Goal: Task Accomplishment & Management: Manage account settings

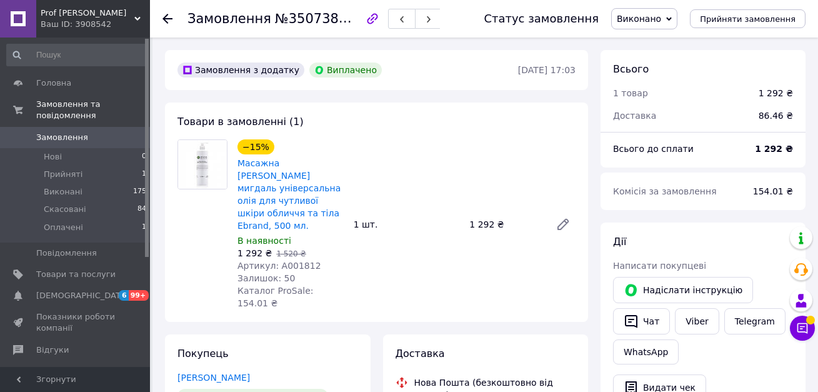
scroll to position [714, 0]
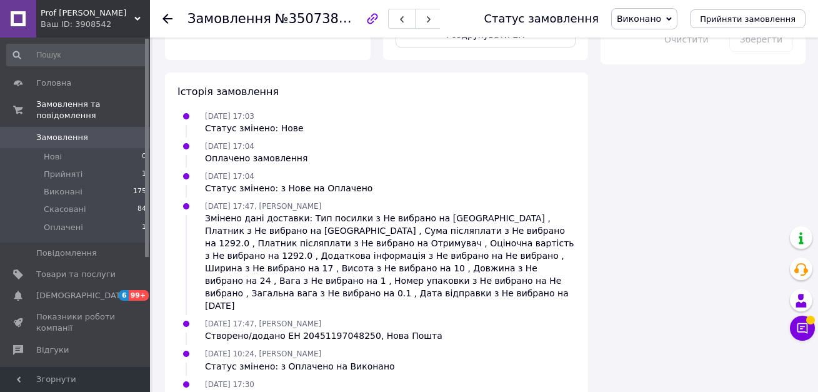
click at [167, 20] on icon at bounding box center [168, 19] width 10 height 10
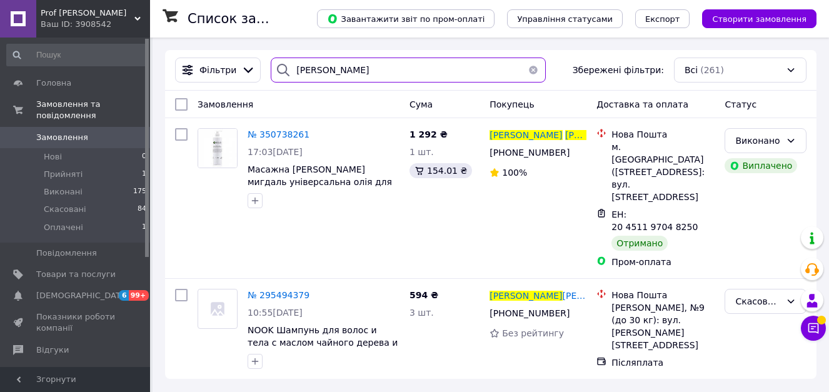
drag, startPoint x: 452, startPoint y: 76, endPoint x: 171, endPoint y: 38, distance: 283.2
click at [171, 38] on div "Список замовлень Завантажити звіт по пром-оплаті Управління статусами Експорт С…" at bounding box center [491, 215] width 676 height 354
paste input "нна Веховська"
type input "Анна Веховська"
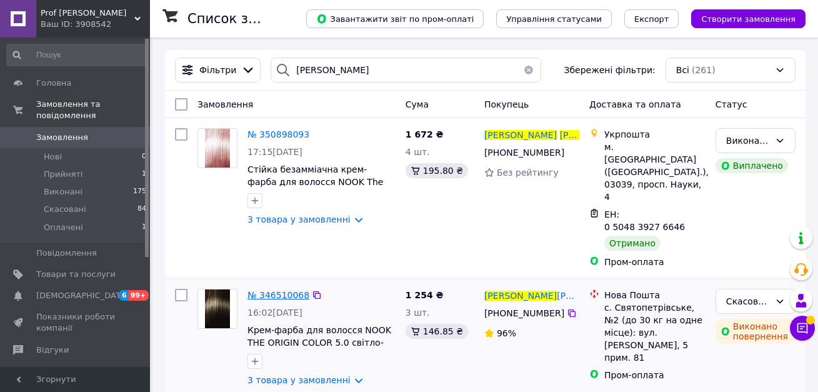
click at [289, 290] on span "№ 346510068" at bounding box center [279, 295] width 62 height 10
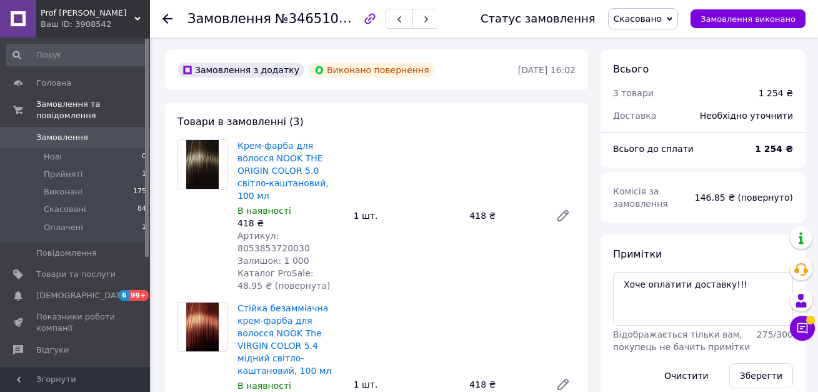
click at [166, 9] on div at bounding box center [175, 19] width 25 height 38
click at [161, 19] on div "Замовлення №346510068 Статус замовлення Скасовано Прийнято Виконано Оплачено За…" at bounding box center [484, 19] width 668 height 38
click at [169, 14] on icon at bounding box center [168, 19] width 10 height 10
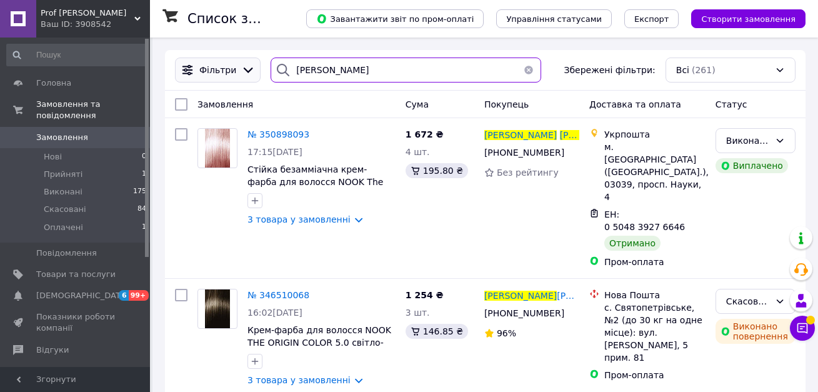
drag, startPoint x: 368, startPoint y: 71, endPoint x: 201, endPoint y: 59, distance: 166.7
click at [203, 60] on div "Фільтри Анна Веховська Збережені фільтри: Всі (261)" at bounding box center [485, 70] width 631 height 25
paste input "речко Виталий"
type input "Гречко Виталий"
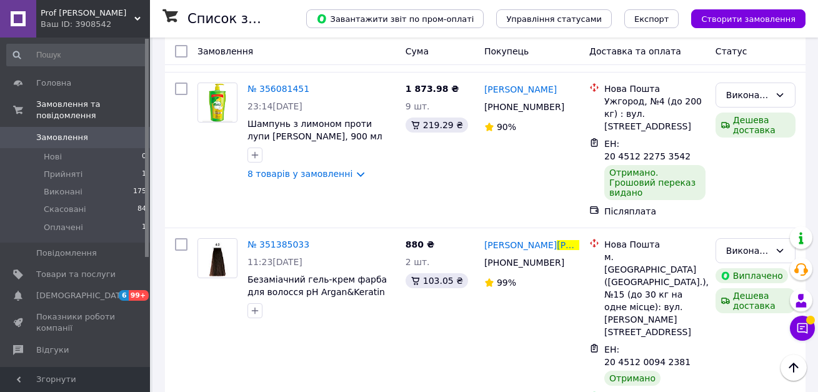
scroll to position [333, 0]
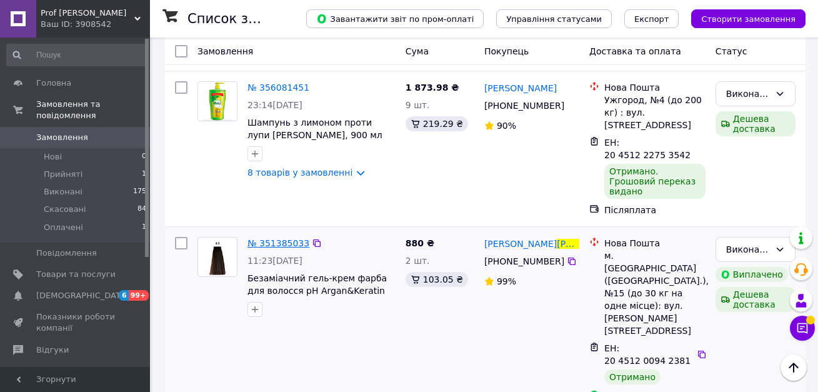
click at [271, 238] on span "№ 351385033" at bounding box center [279, 243] width 62 height 10
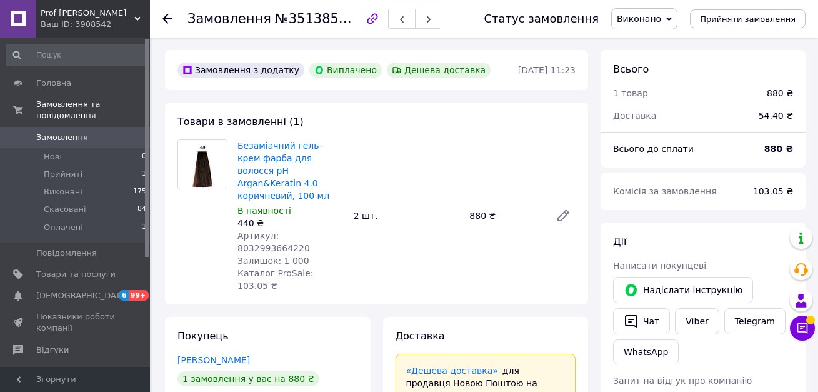
click at [167, 14] on icon at bounding box center [168, 19] width 10 height 10
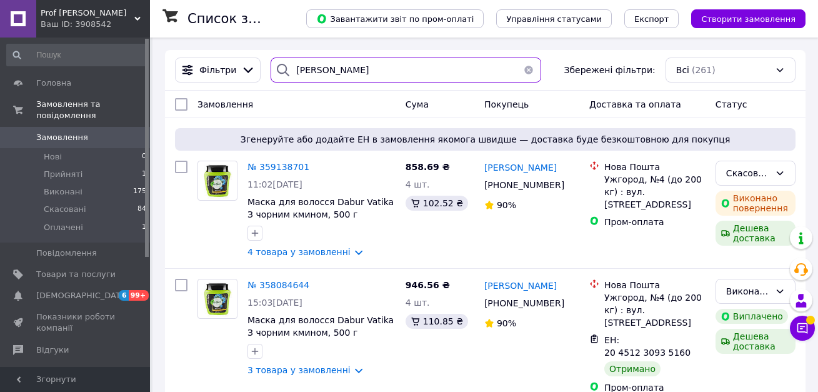
drag, startPoint x: 331, startPoint y: 68, endPoint x: 154, endPoint y: 44, distance: 178.4
paste input "амородіна Катерина"
type input "[PERSON_NAME]"
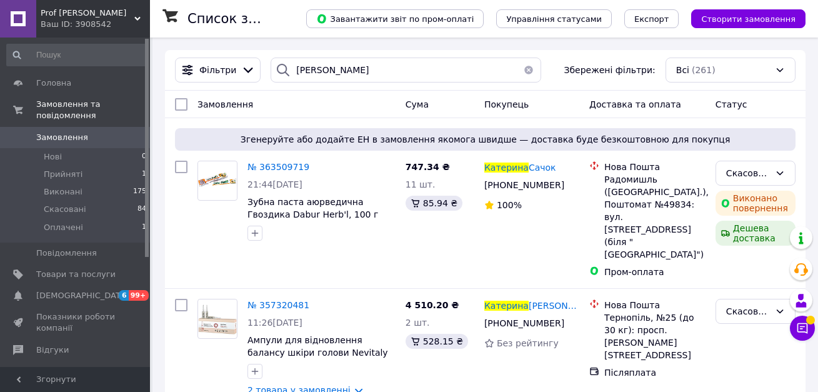
click at [56, 13] on span "Prof [PERSON_NAME]" at bounding box center [88, 13] width 94 height 11
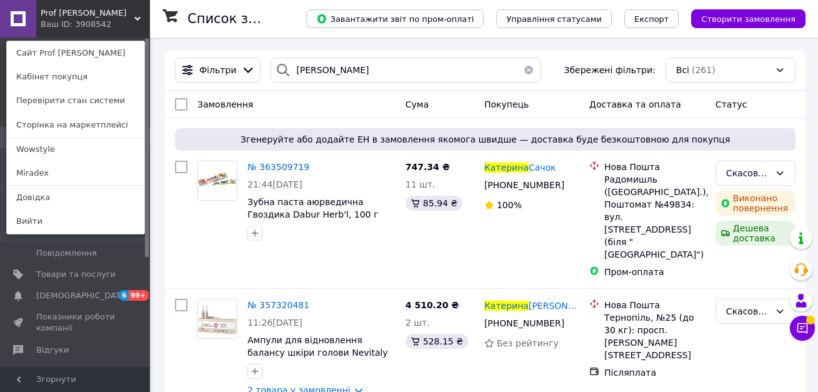
click at [136, 19] on use at bounding box center [137, 19] width 6 height 4
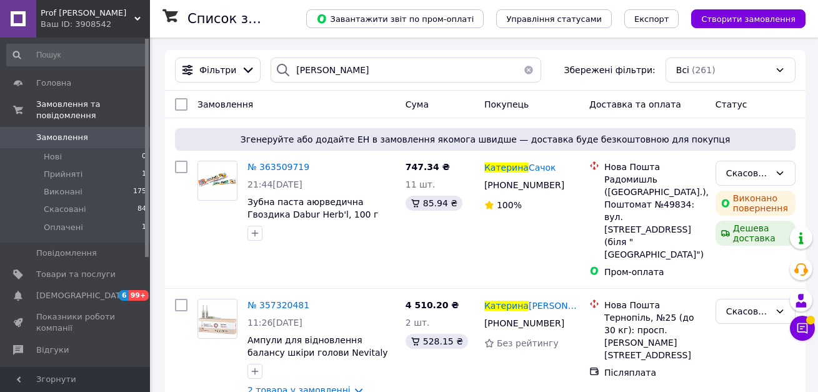
click at [139, 16] on icon at bounding box center [137, 19] width 6 height 6
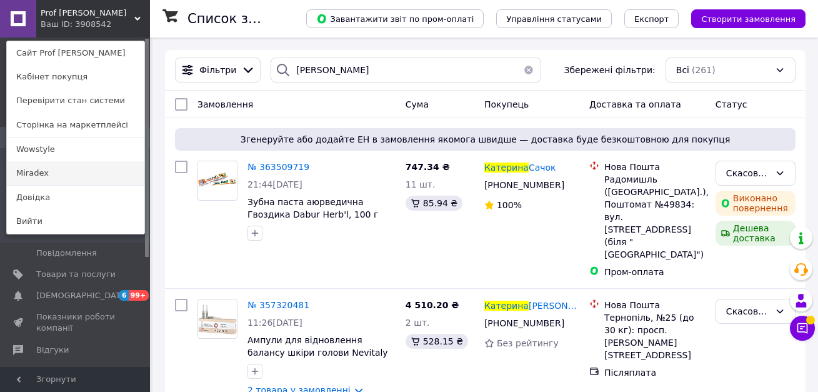
click at [43, 175] on link "Miradex" at bounding box center [76, 173] width 138 height 24
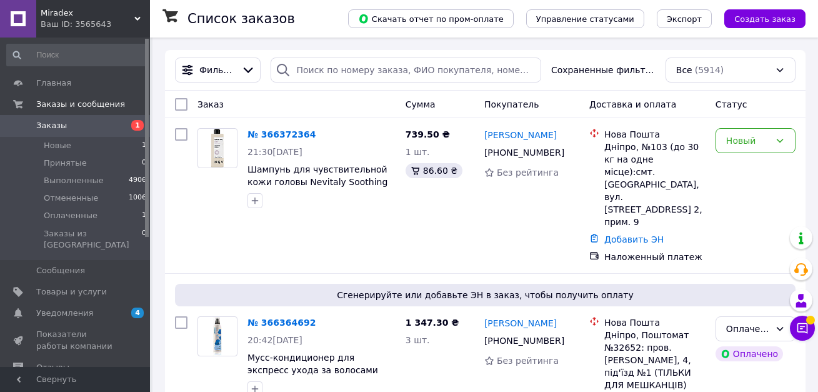
click at [300, 89] on div "Фильтры Сохраненные фильтры: Все (5914)" at bounding box center [485, 70] width 641 height 41
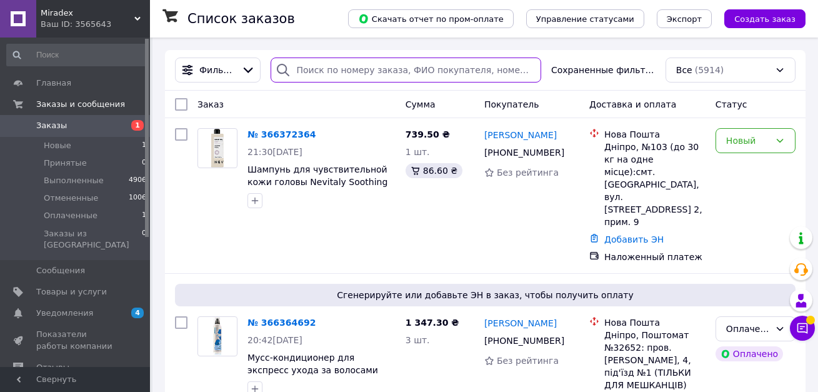
click at [302, 68] on input "search" at bounding box center [406, 70] width 270 height 25
paste input "[PERSON_NAME]"
type input "[PERSON_NAME]"
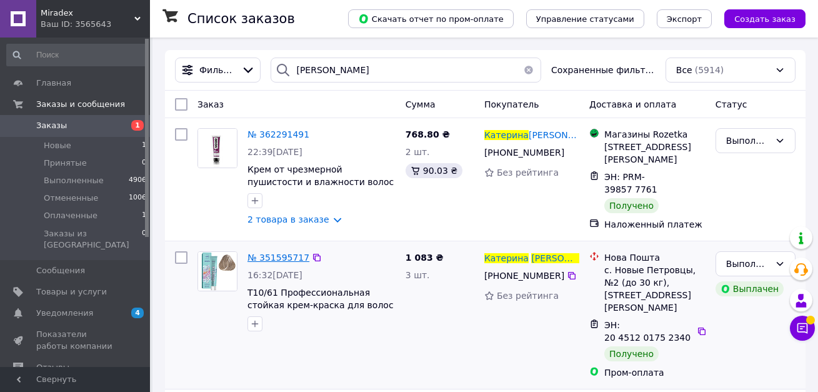
click at [282, 258] on span "№ 351595717" at bounding box center [279, 258] width 62 height 10
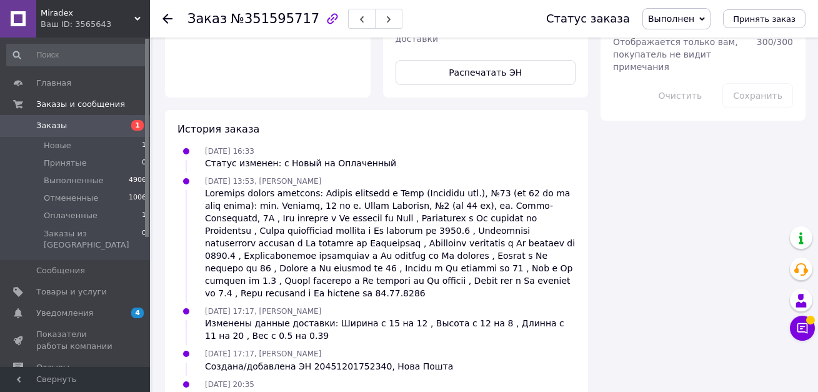
scroll to position [731, 0]
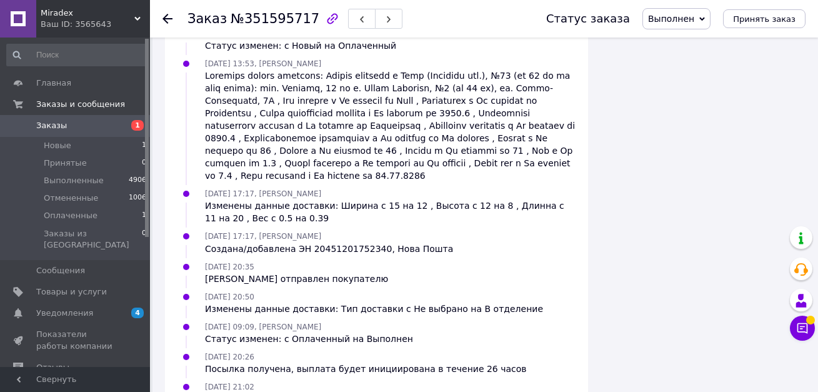
click at [173, 13] on div at bounding box center [175, 19] width 25 height 38
click at [158, 23] on div "Заказ №351595717 Статус заказа Выполнен Принят Отменен Оплаченный Принять заказ" at bounding box center [484, 19] width 668 height 38
click at [163, 17] on div "Заказ №351595717 Статус заказа Выполнен Принят Отменен Оплаченный Принять заказ" at bounding box center [484, 19] width 668 height 38
drag, startPoint x: 164, startPoint y: 20, endPoint x: 131, endPoint y: 28, distance: 34.1
click at [164, 21] on icon at bounding box center [168, 19] width 10 height 10
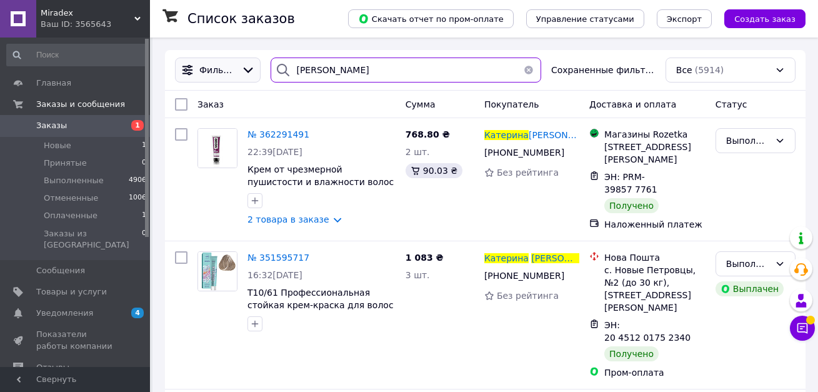
drag, startPoint x: 399, startPoint y: 69, endPoint x: 214, endPoint y: 70, distance: 185.0
click at [214, 70] on div "Фильтры [PERSON_NAME] Сохраненные фильтры: Все (5914)" at bounding box center [485, 70] width 631 height 25
paste input "іть [PERSON_NAME]"
type input "[PERSON_NAME]"
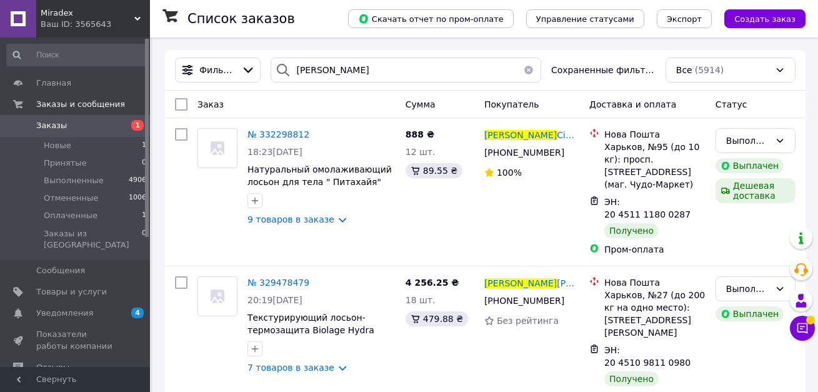
click at [117, 18] on span "Miradex" at bounding box center [88, 13] width 94 height 11
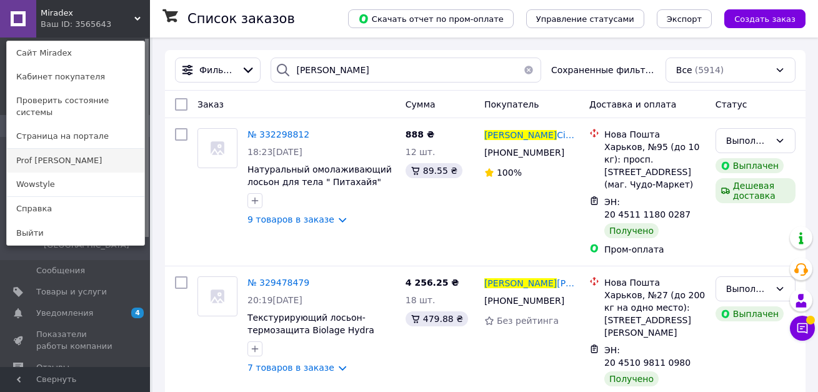
click at [56, 149] on link "Prof [PERSON_NAME]" at bounding box center [76, 161] width 138 height 24
